Goal: Information Seeking & Learning: Learn about a topic

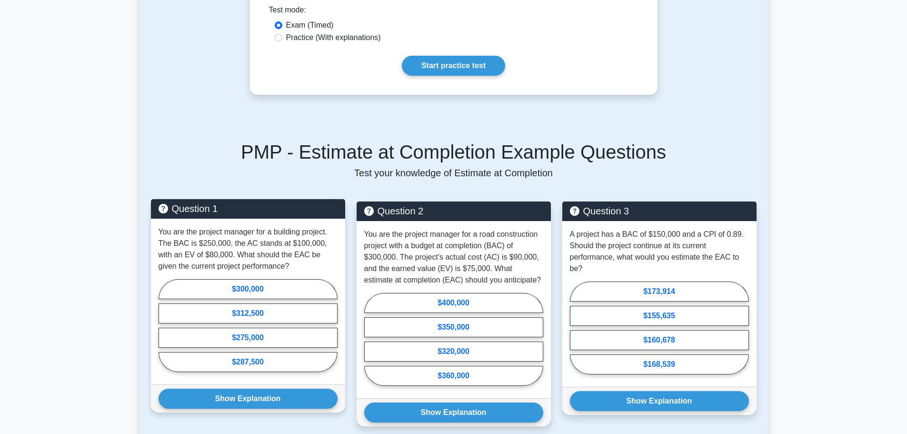
scroll to position [190, 0]
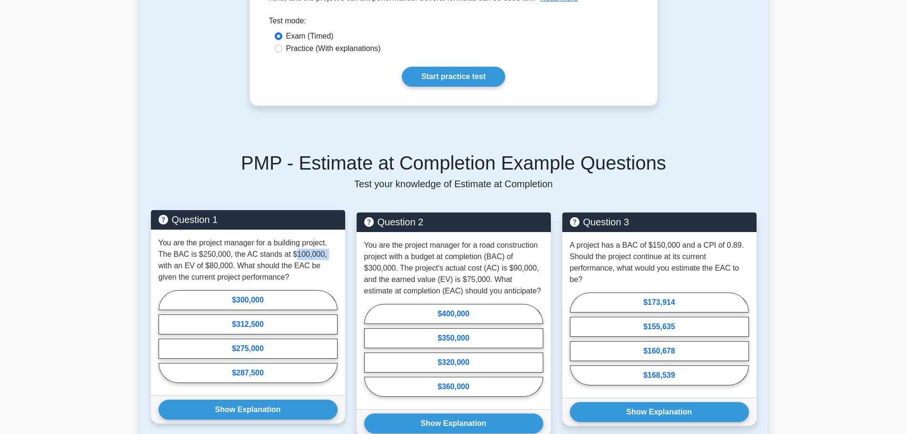
drag, startPoint x: 291, startPoint y: 254, endPoint x: 320, endPoint y: 252, distance: 29.1
click at [320, 252] on p "You are the project manager for a building project. The BAC is $250,000, the AC…" at bounding box center [247, 260] width 179 height 46
click at [269, 319] on label "$312,500" at bounding box center [247, 324] width 179 height 20
click at [165, 336] on input "$312,500" at bounding box center [161, 339] width 6 height 6
radio input "true"
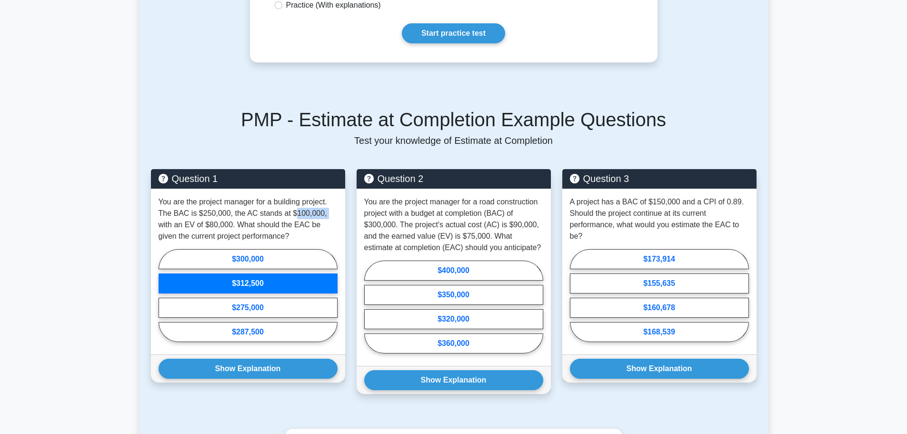
scroll to position [286, 0]
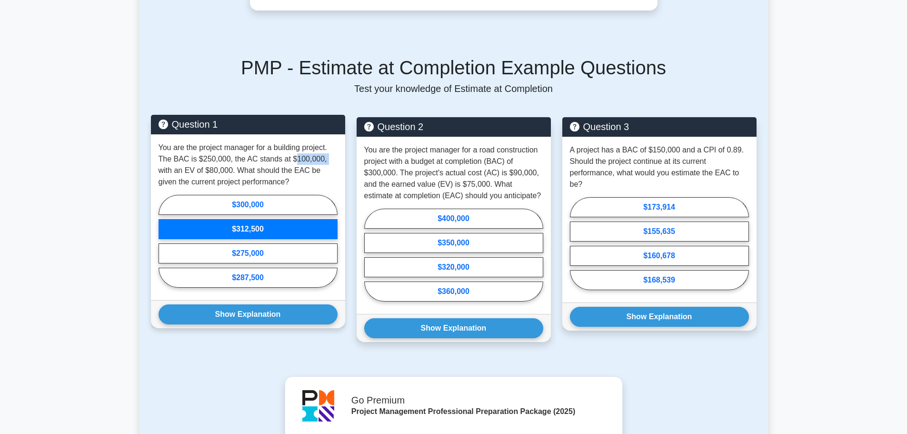
click at [267, 229] on label "$312,500" at bounding box center [247, 229] width 179 height 20
click at [165, 241] on input "$312,500" at bounding box center [161, 244] width 6 height 6
click at [267, 229] on label "$312,500" at bounding box center [247, 229] width 179 height 20
click at [165, 241] on input "$312,500" at bounding box center [161, 244] width 6 height 6
click at [248, 316] on button "Show Explanation" at bounding box center [247, 314] width 179 height 20
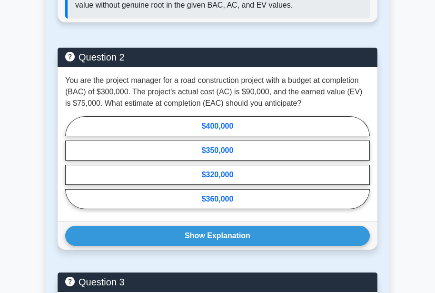
scroll to position [761, 0]
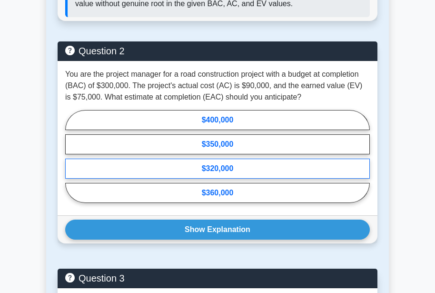
click at [237, 176] on label "$320,000" at bounding box center [217, 168] width 305 height 20
click at [71, 162] on input "$320,000" at bounding box center [68, 159] width 6 height 6
radio input "true"
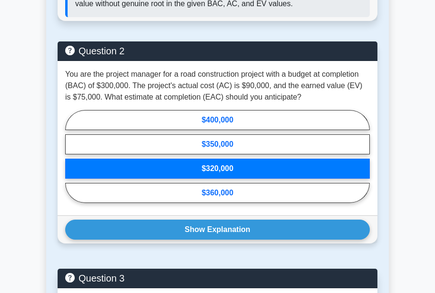
drag, startPoint x: 238, startPoint y: 207, endPoint x: 240, endPoint y: 200, distance: 7.4
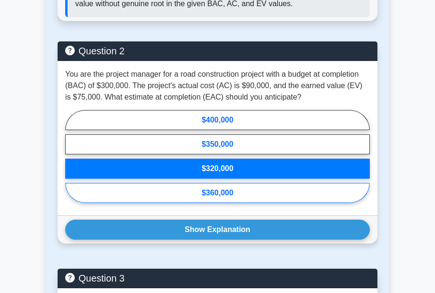
click at [238, 206] on div "$400,000 $350,000 $320,000 $360,000" at bounding box center [217, 158] width 305 height 97
click at [240, 197] on label "$360,000" at bounding box center [217, 193] width 305 height 20
click at [71, 162] on input "$360,000" at bounding box center [68, 159] width 6 height 6
radio input "true"
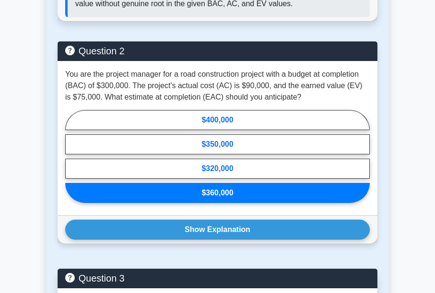
click at [240, 196] on label "$360,000" at bounding box center [217, 193] width 305 height 20
click at [71, 162] on input "$360,000" at bounding box center [68, 159] width 6 height 6
click at [240, 196] on label "$360,000" at bounding box center [217, 193] width 305 height 20
click at [71, 162] on input "$360,000" at bounding box center [68, 159] width 6 height 6
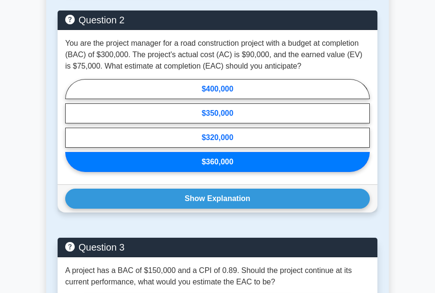
scroll to position [857, 0]
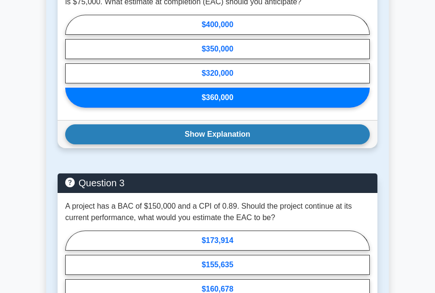
click at [238, 137] on button "Show Explanation" at bounding box center [217, 134] width 305 height 20
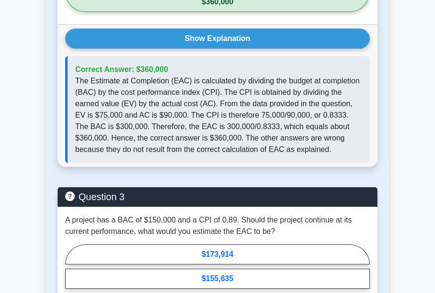
scroll to position [1095, 0]
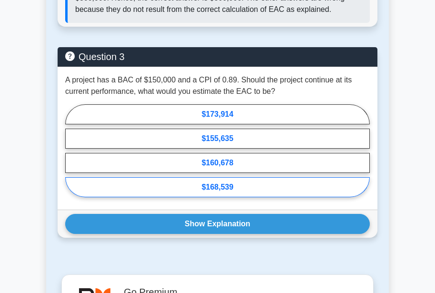
click at [266, 192] on label "$168,539" at bounding box center [217, 187] width 305 height 20
click at [71, 156] on input "$168,539" at bounding box center [68, 153] width 6 height 6
radio input "true"
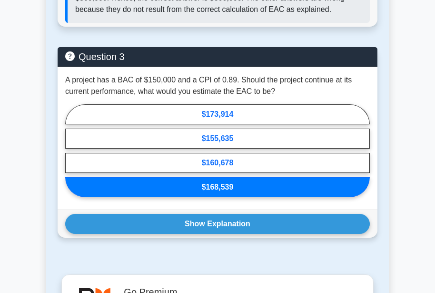
click at [253, 183] on label "$168,539" at bounding box center [217, 187] width 305 height 20
click at [71, 156] on input "$168,539" at bounding box center [68, 153] width 6 height 6
click at [253, 183] on label "$168,539" at bounding box center [217, 187] width 305 height 20
click at [71, 156] on input "$168,539" at bounding box center [68, 153] width 6 height 6
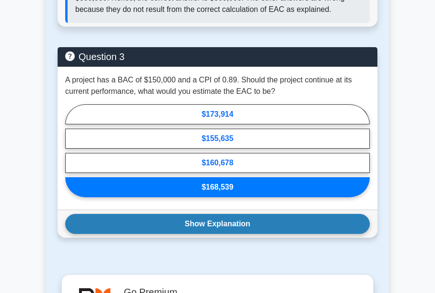
click at [248, 221] on button "Show Explanation" at bounding box center [217, 224] width 305 height 20
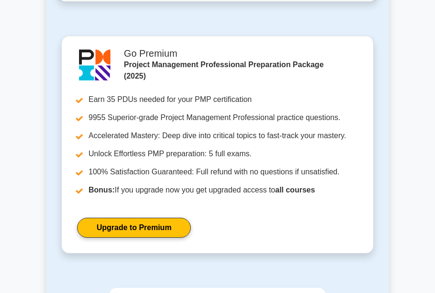
scroll to position [1666, 0]
